Goal: Download file/media

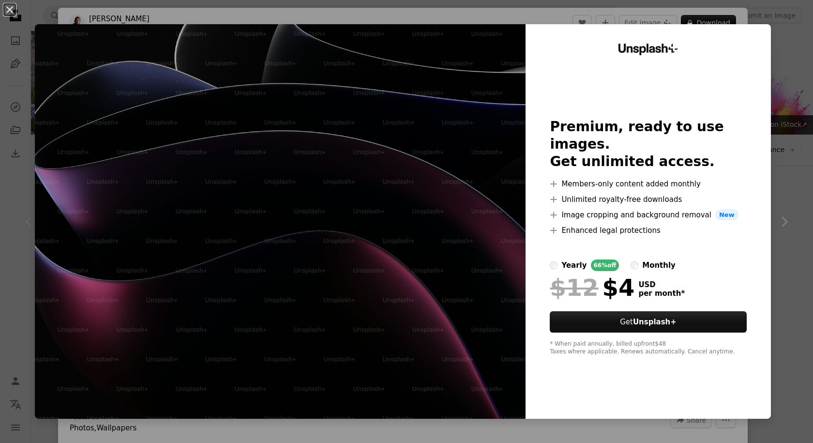
click at [778, 104] on div "An X shape Unsplash+ Premium, ready to use images. Get unlimited access. A plus…" at bounding box center [406, 221] width 813 height 443
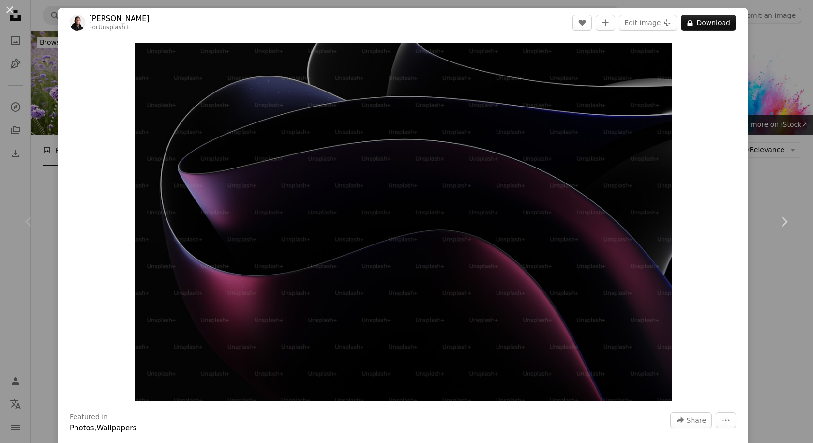
drag, startPoint x: 809, startPoint y: 13, endPoint x: 769, endPoint y: 16, distance: 40.3
click at [769, 16] on div "An X shape Chevron left Chevron right [PERSON_NAME] For Unsplash+ A heart A plu…" at bounding box center [406, 221] width 813 height 443
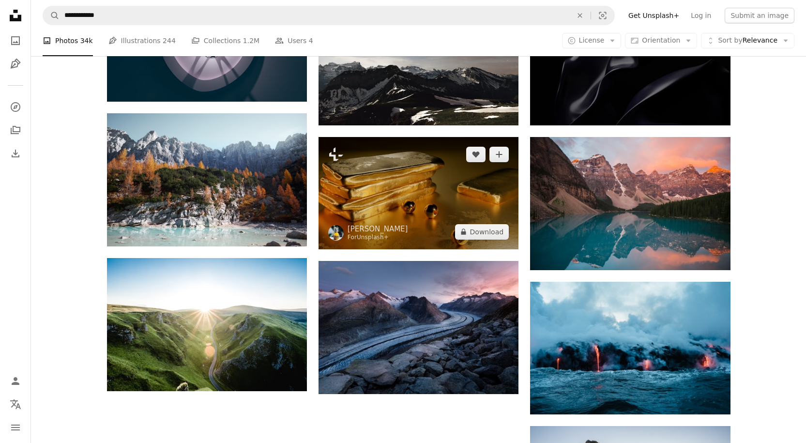
scroll to position [810, 0]
